Goal: Answer question/provide support

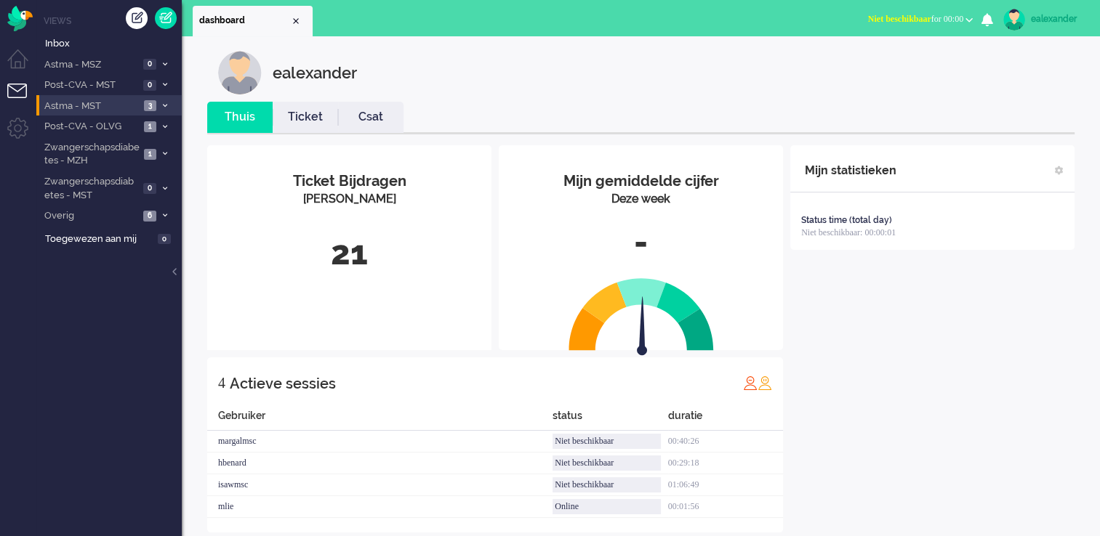
click at [163, 104] on icon at bounding box center [165, 105] width 4 height 5
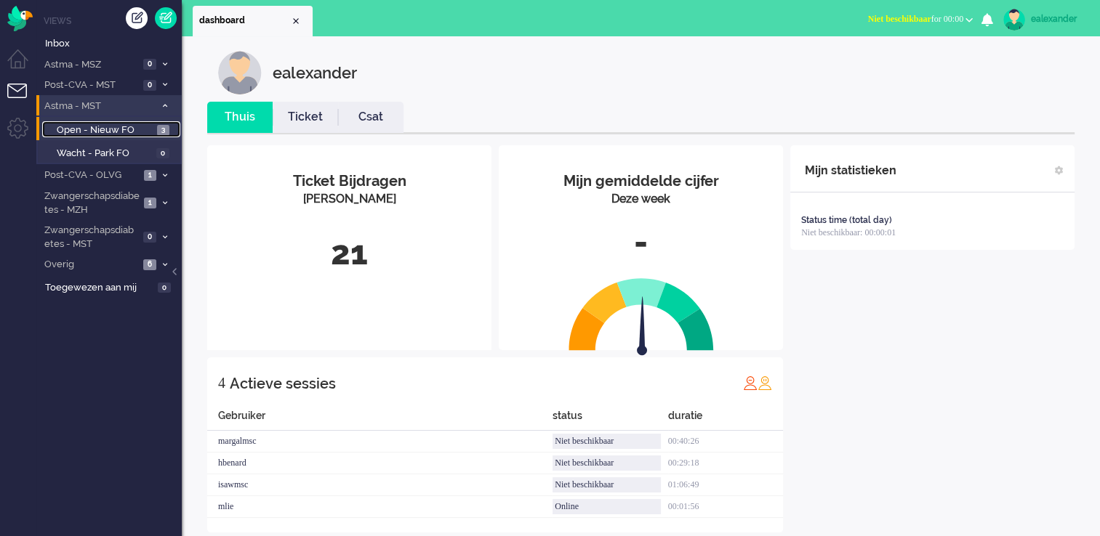
click at [160, 129] on span "3" at bounding box center [163, 130] width 12 height 11
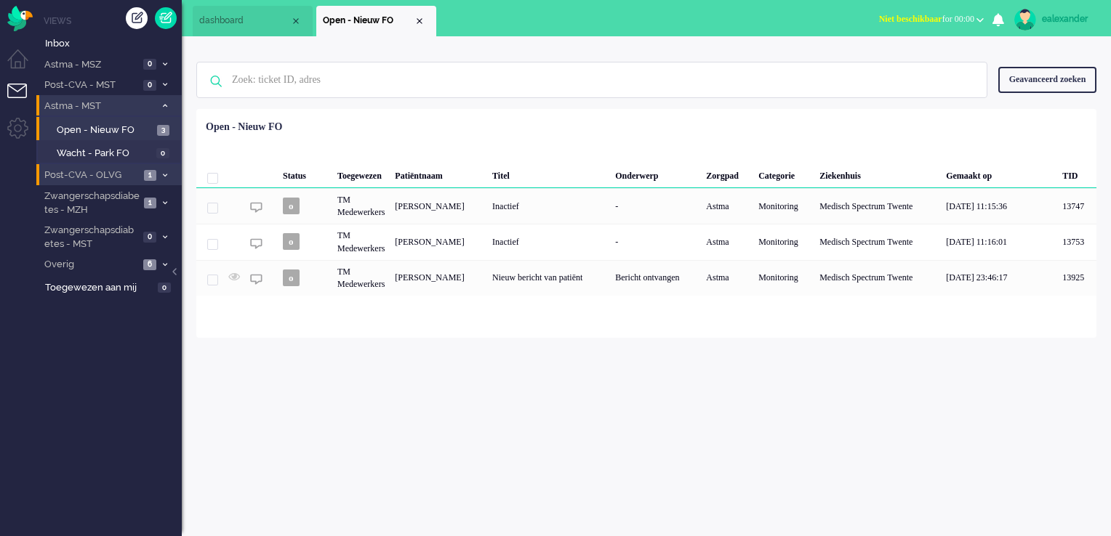
click at [165, 178] on span at bounding box center [164, 176] width 11 height 8
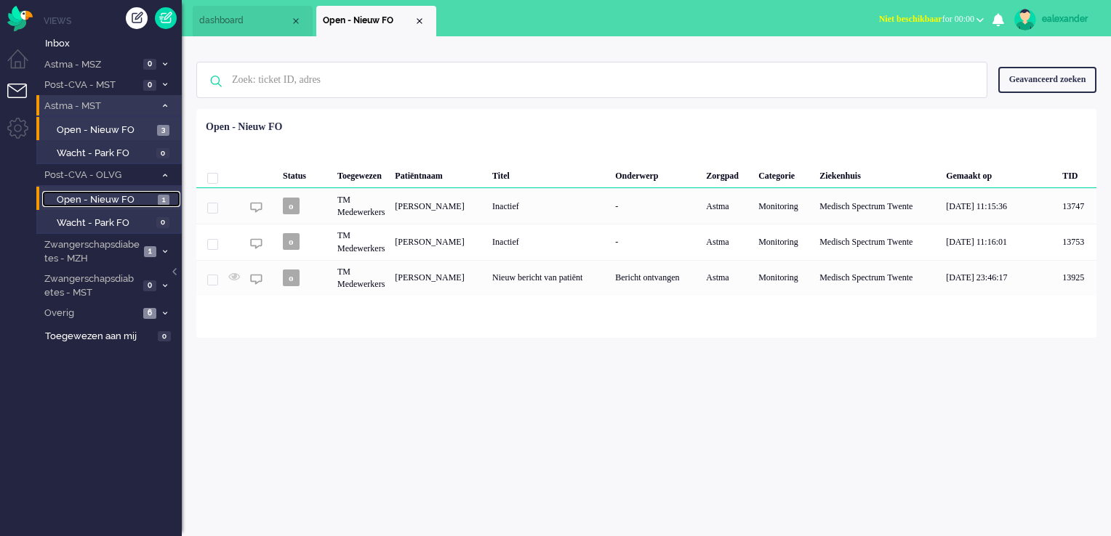
click at [156, 201] on link "Open - Nieuw FO 1" at bounding box center [111, 199] width 138 height 16
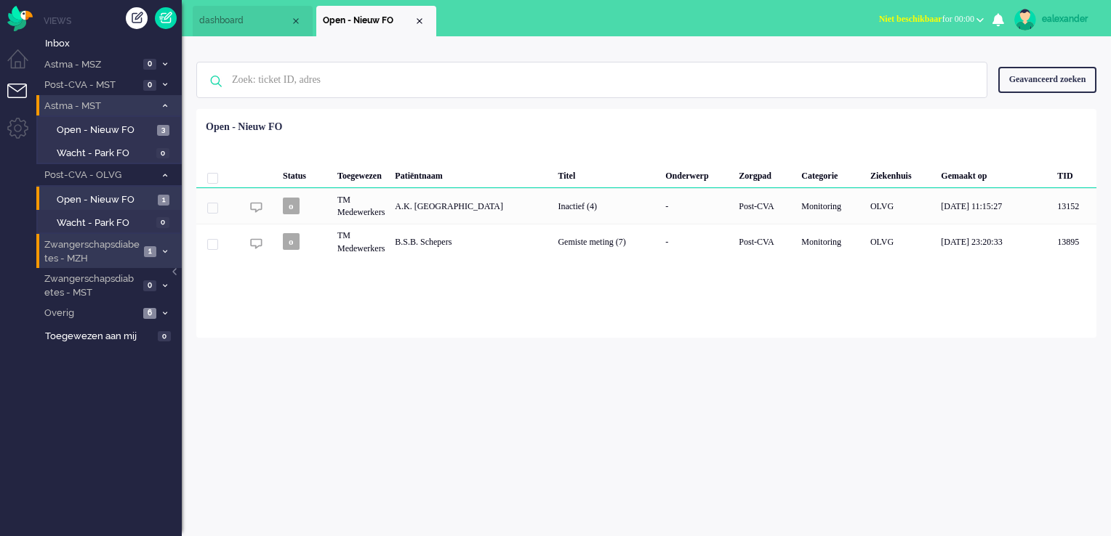
click at [166, 254] on span at bounding box center [164, 252] width 11 height 8
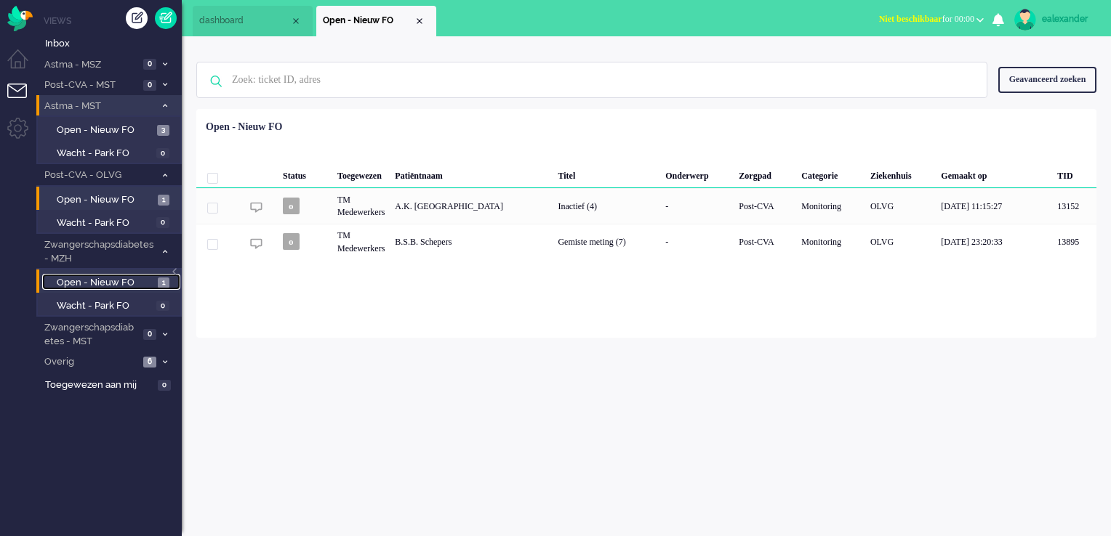
click at [160, 281] on span "1" at bounding box center [164, 283] width 12 height 11
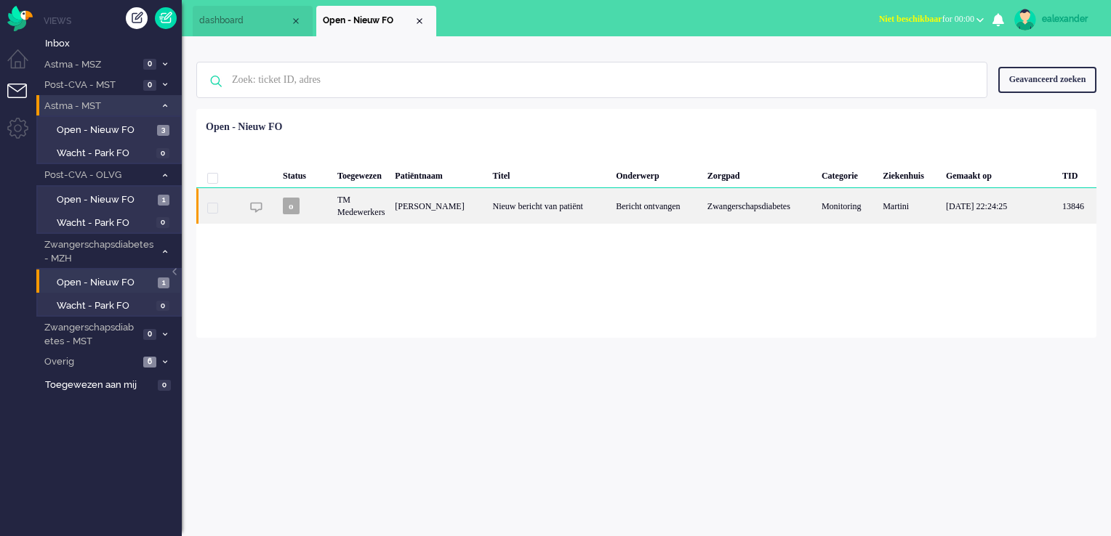
click at [558, 211] on div "Nieuw bericht van patiënt" at bounding box center [550, 206] width 124 height 36
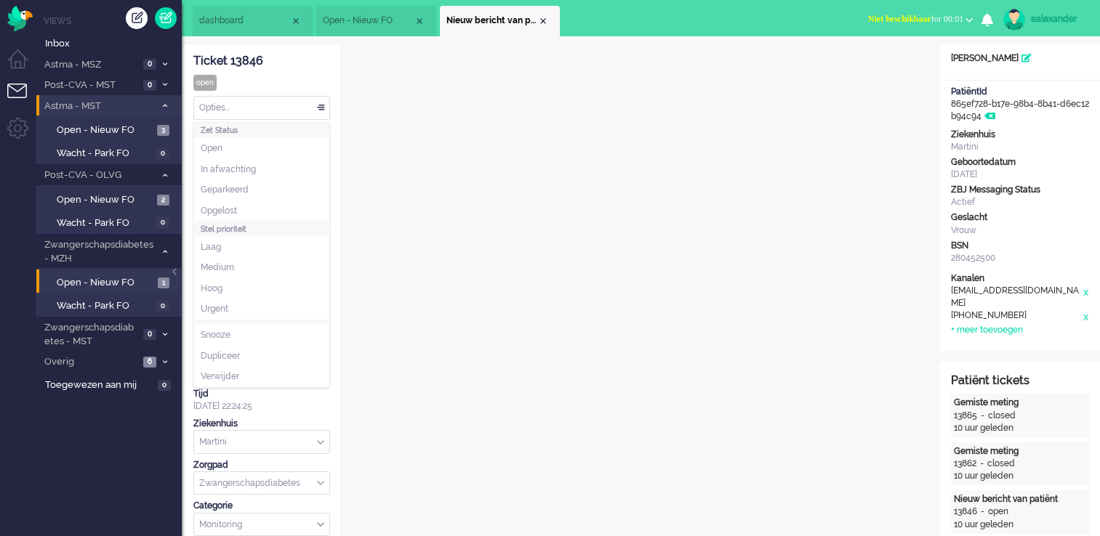
click at [322, 109] on div "Opties..." at bounding box center [261, 108] width 135 height 23
click at [299, 213] on li "Opgelost" at bounding box center [261, 211] width 135 height 21
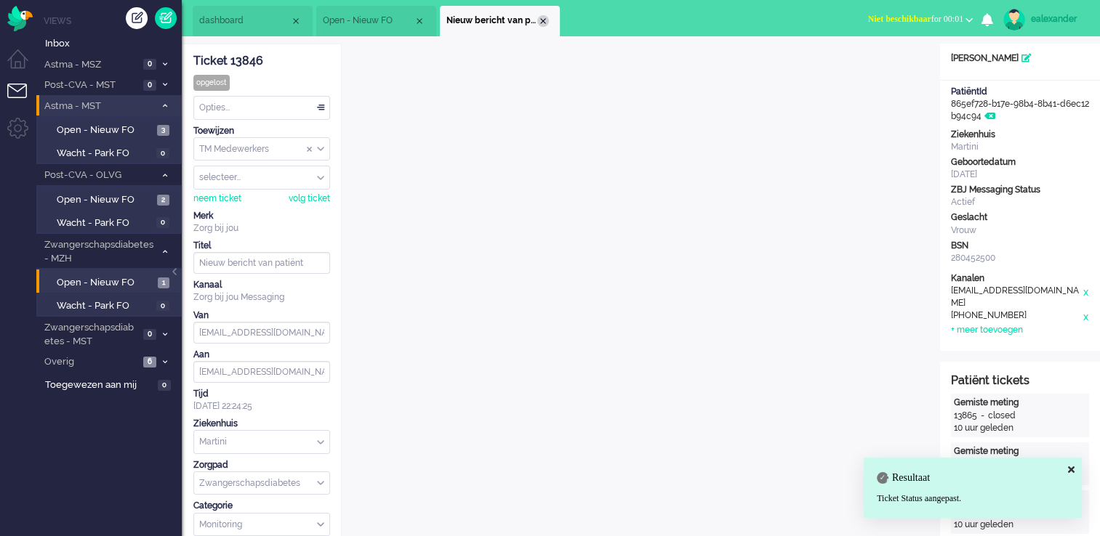
click at [546, 20] on div "Close tab" at bounding box center [543, 21] width 12 height 12
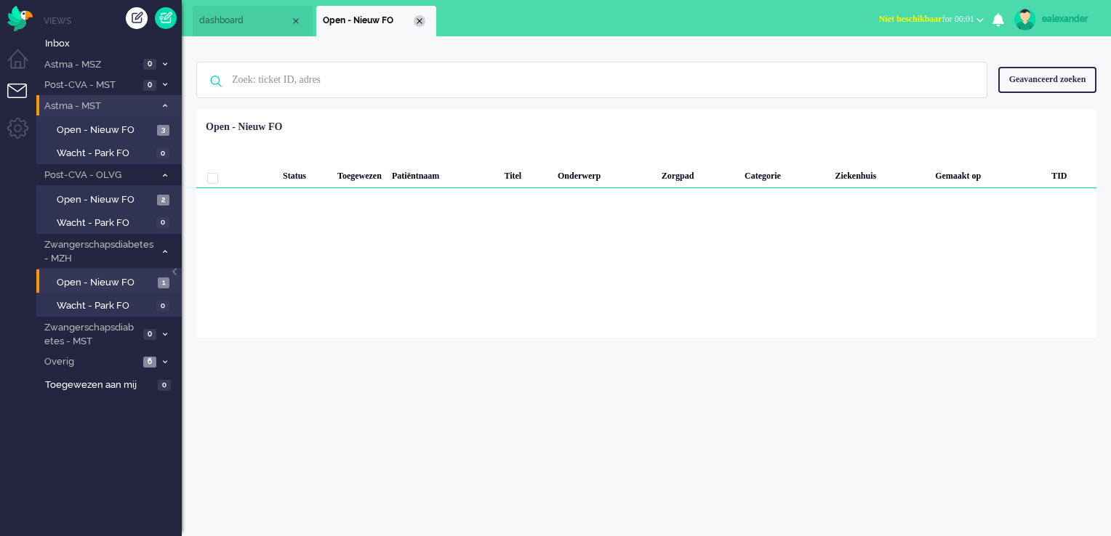
click at [416, 20] on div "Close tab" at bounding box center [420, 21] width 12 height 12
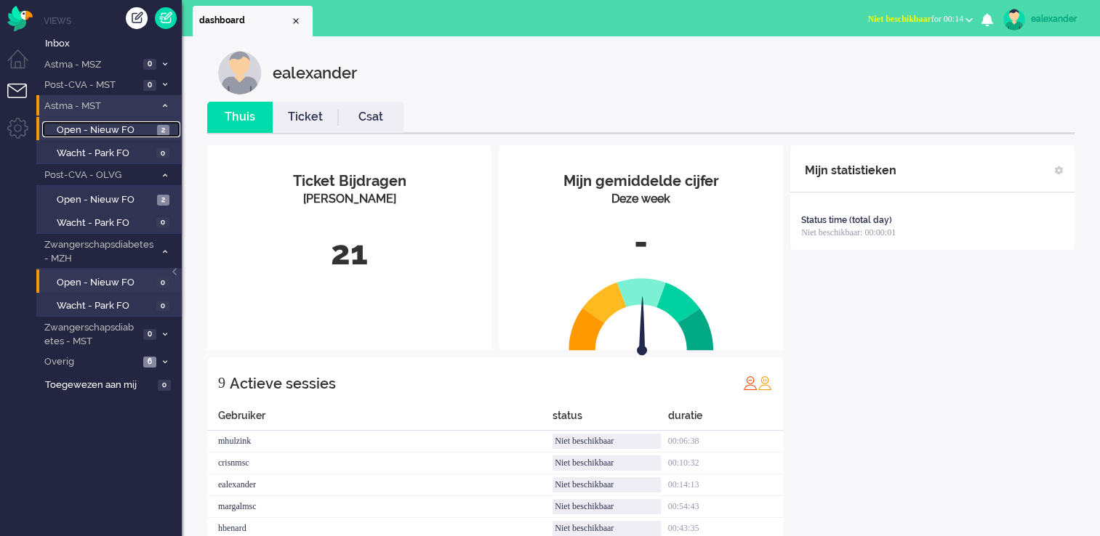
click at [142, 126] on span "Open - Nieuw FO" at bounding box center [105, 131] width 97 height 14
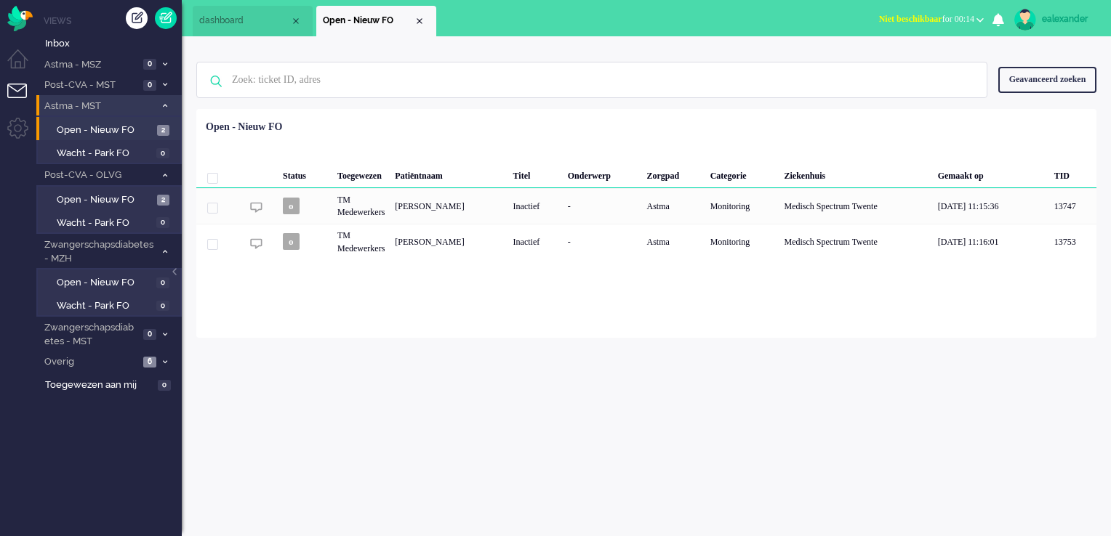
click at [951, 17] on span "Niet beschikbaar for 00:14" at bounding box center [926, 19] width 95 height 10
click at [908, 69] on label "Online" at bounding box center [923, 65] width 115 height 12
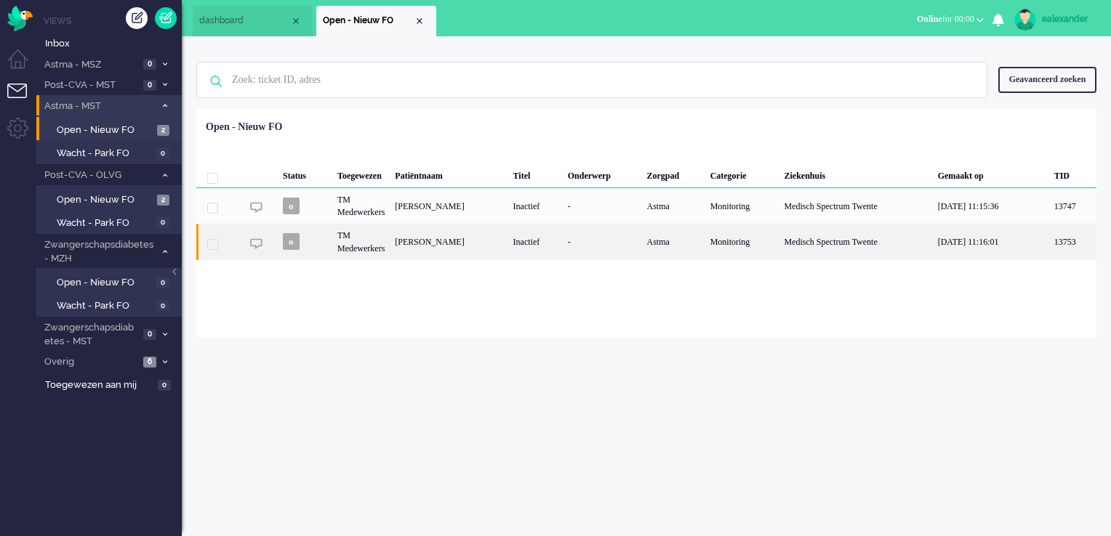
click at [488, 252] on div "[PERSON_NAME]" at bounding box center [449, 242] width 118 height 36
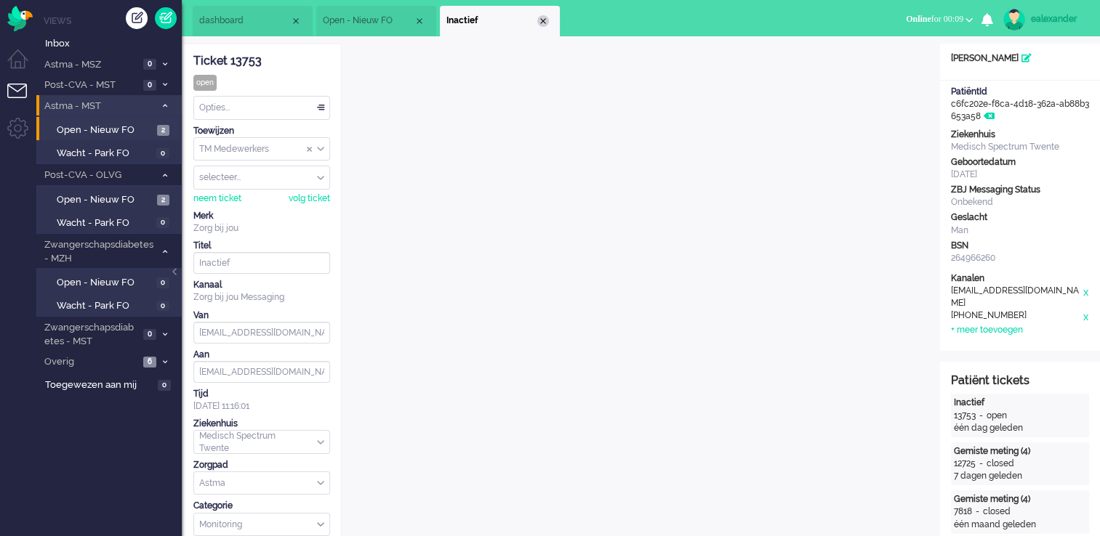
click at [544, 17] on div "Close tab" at bounding box center [543, 21] width 12 height 12
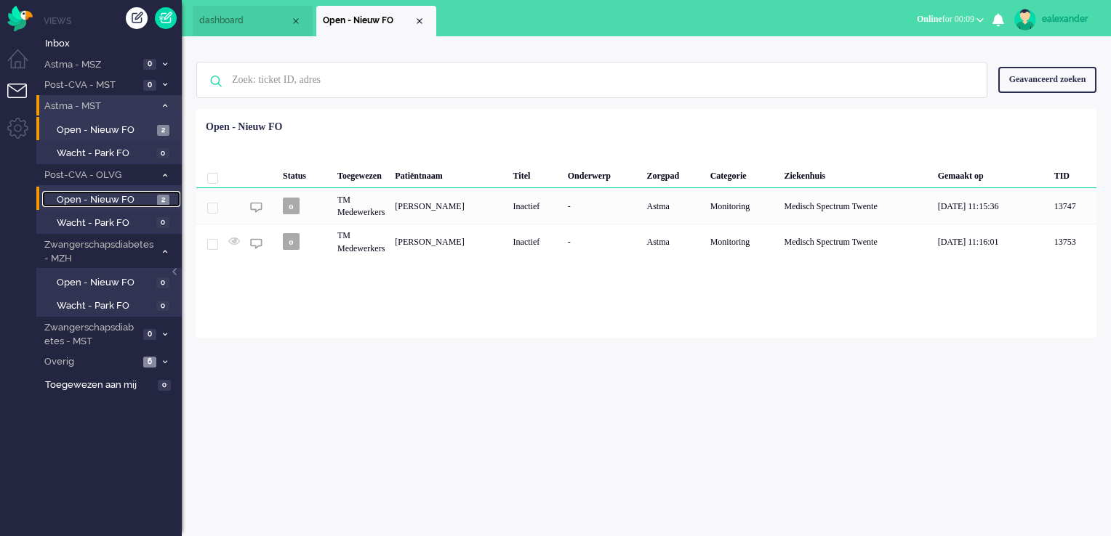
click at [142, 199] on span "Open - Nieuw FO" at bounding box center [105, 200] width 97 height 14
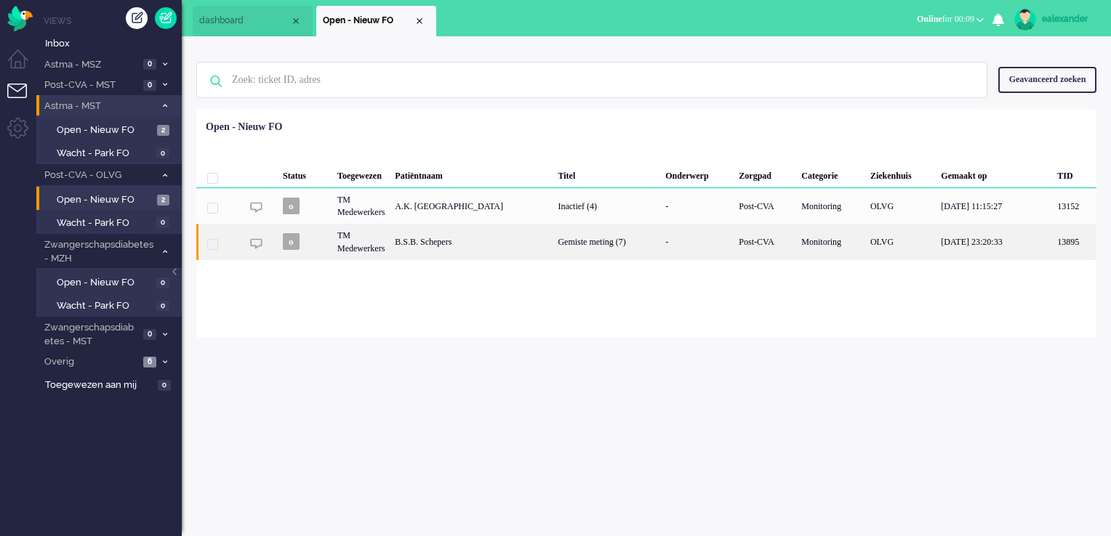
click at [602, 249] on div "Gemiste meting (7)" at bounding box center [606, 242] width 108 height 36
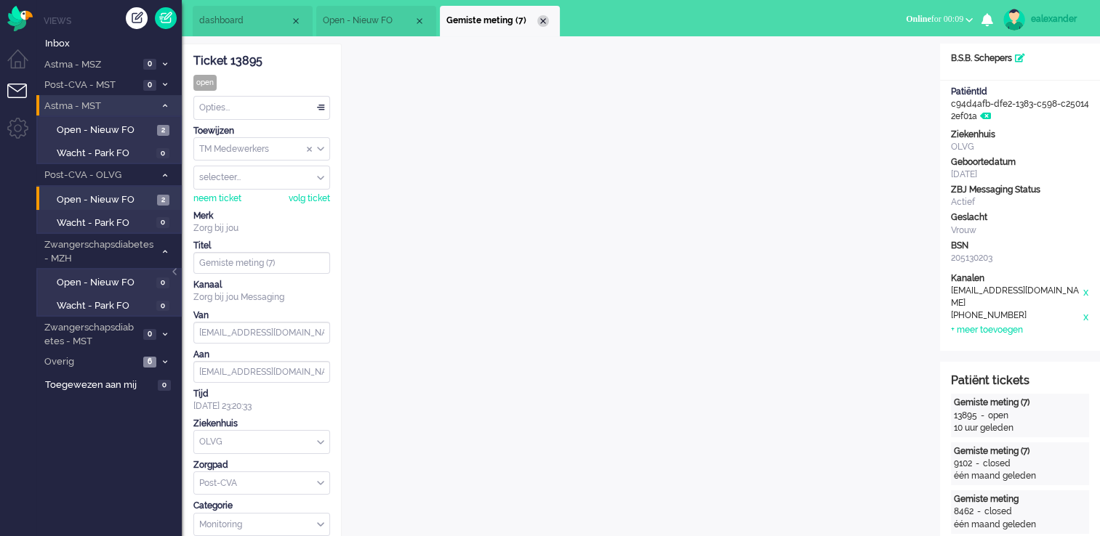
click at [540, 20] on div "Close tab" at bounding box center [543, 21] width 12 height 12
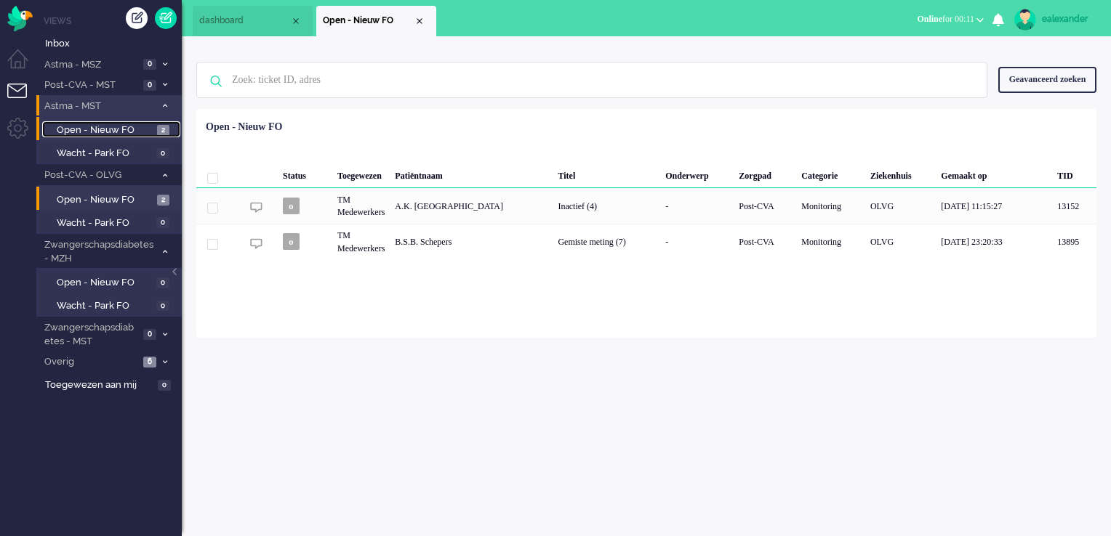
click at [140, 126] on span "Open - Nieuw FO" at bounding box center [105, 131] width 97 height 14
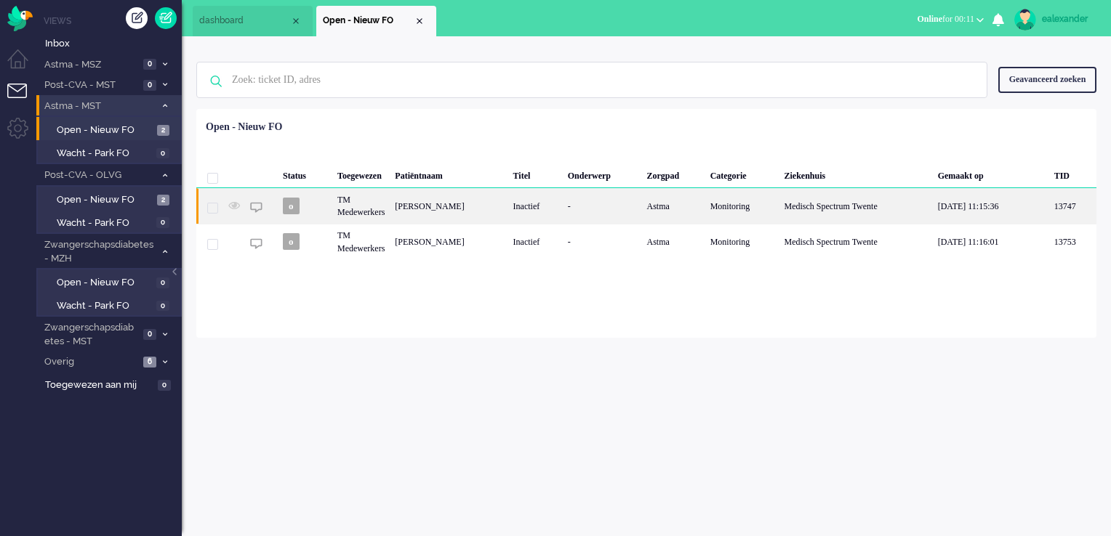
click at [504, 202] on div "[PERSON_NAME]" at bounding box center [449, 206] width 118 height 36
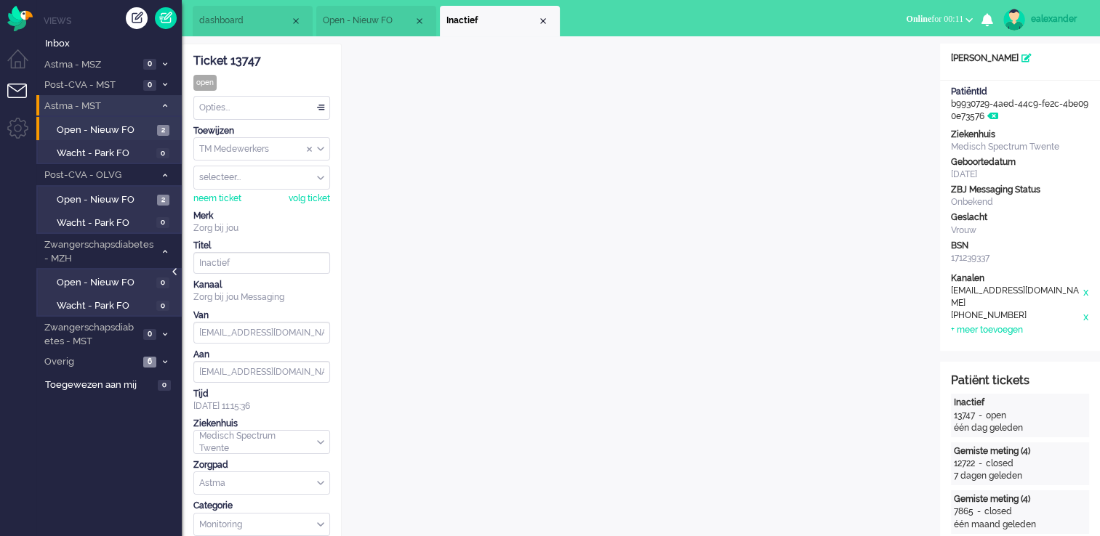
click at [174, 272] on div at bounding box center [175, 279] width 7 height 22
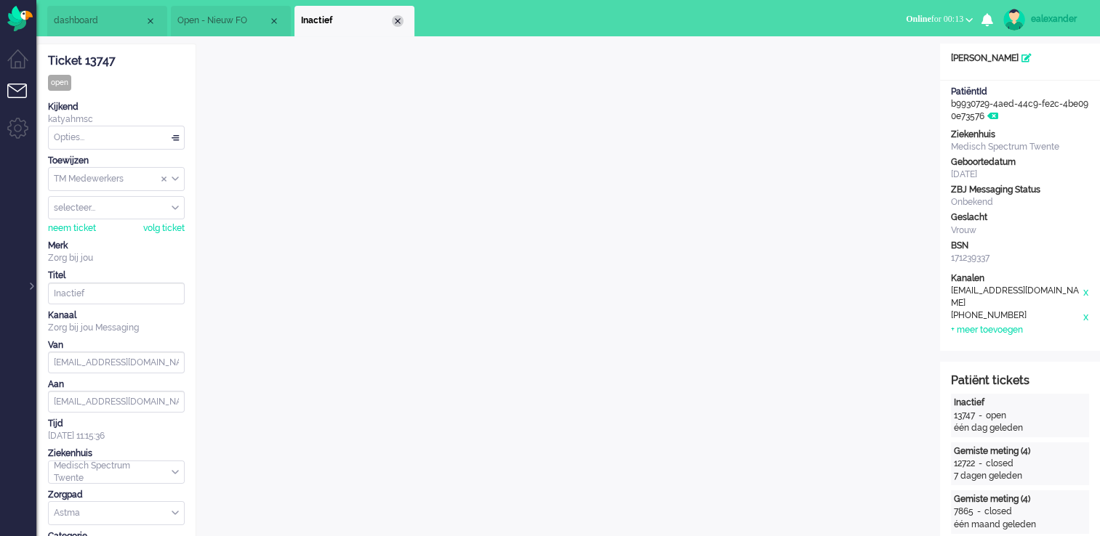
click at [396, 23] on div "Close tab" at bounding box center [398, 21] width 12 height 12
